Goal: Navigation & Orientation: Find specific page/section

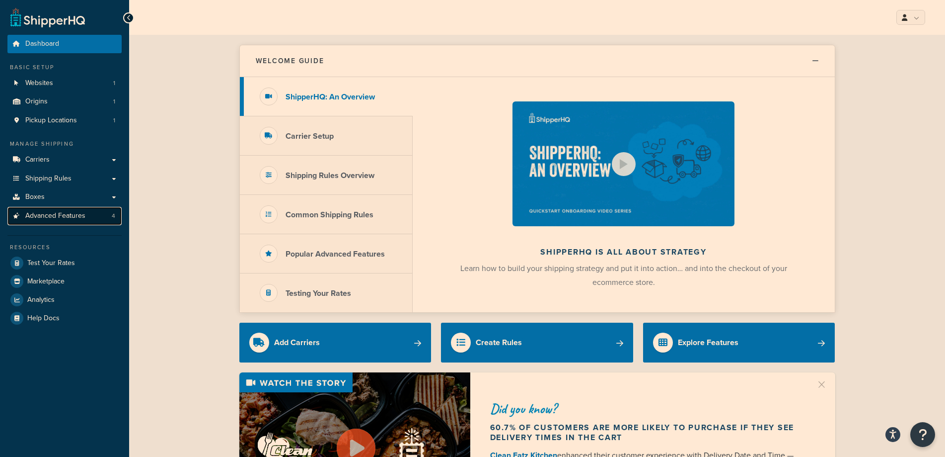
click at [78, 208] on link "Advanced Features 4" at bounding box center [64, 216] width 114 height 18
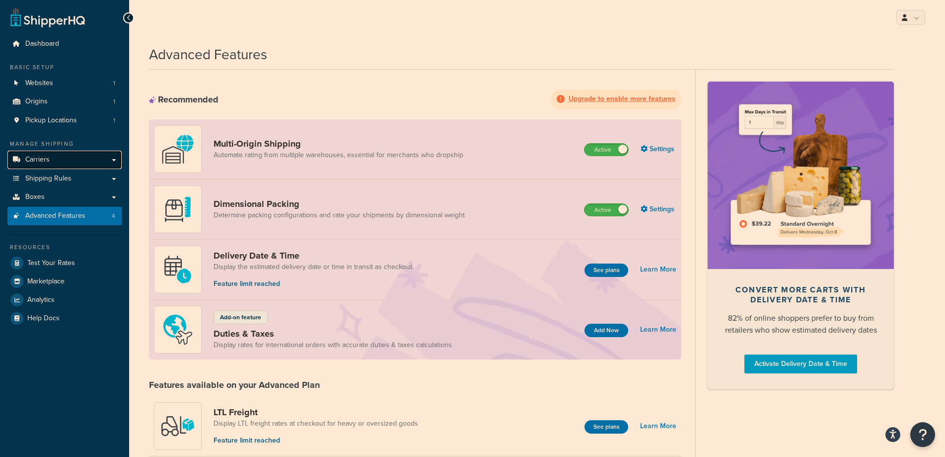
click at [58, 160] on link "Carriers" at bounding box center [64, 160] width 114 height 18
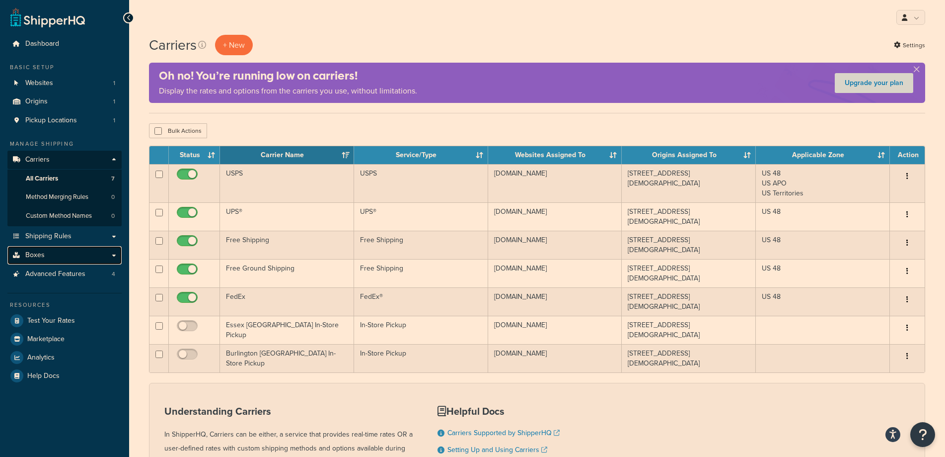
click at [89, 257] on link "Boxes" at bounding box center [64, 255] width 114 height 18
